Goal: Transaction & Acquisition: Purchase product/service

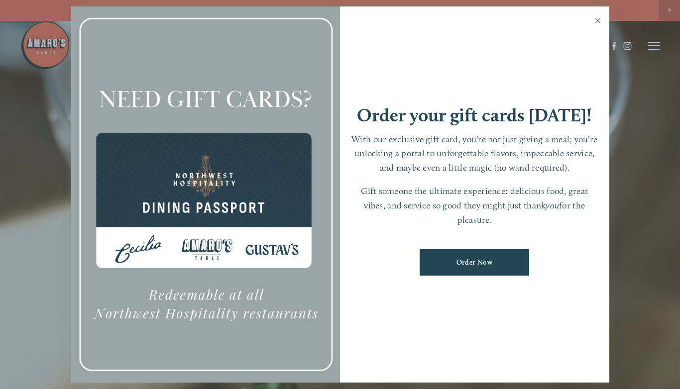
click at [599, 18] on link "Close" at bounding box center [597, 22] width 19 height 28
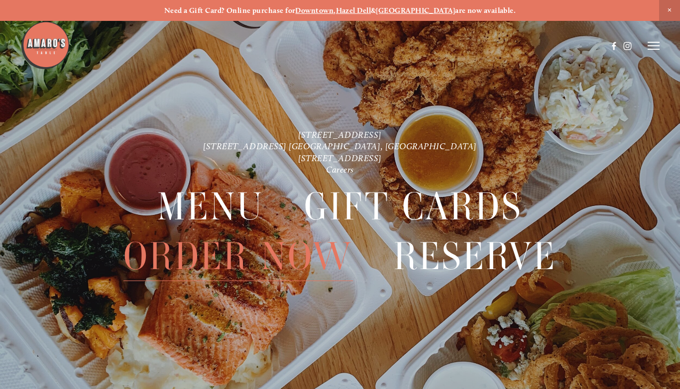
click at [267, 253] on span "Order Now" at bounding box center [237, 256] width 229 height 49
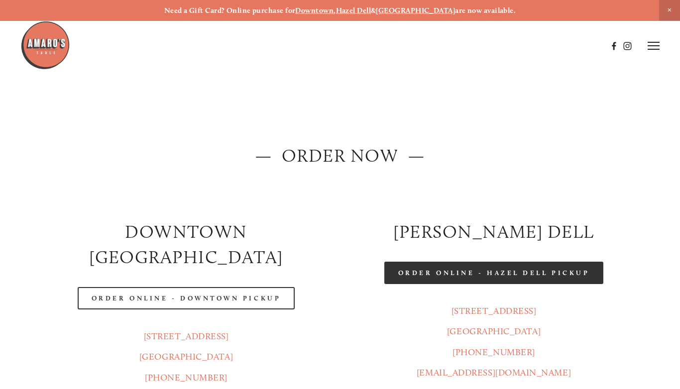
click at [450, 268] on link "Order Online - Hazel Dell Pickup" at bounding box center [494, 273] width 220 height 22
